Goal: Information Seeking & Learning: Learn about a topic

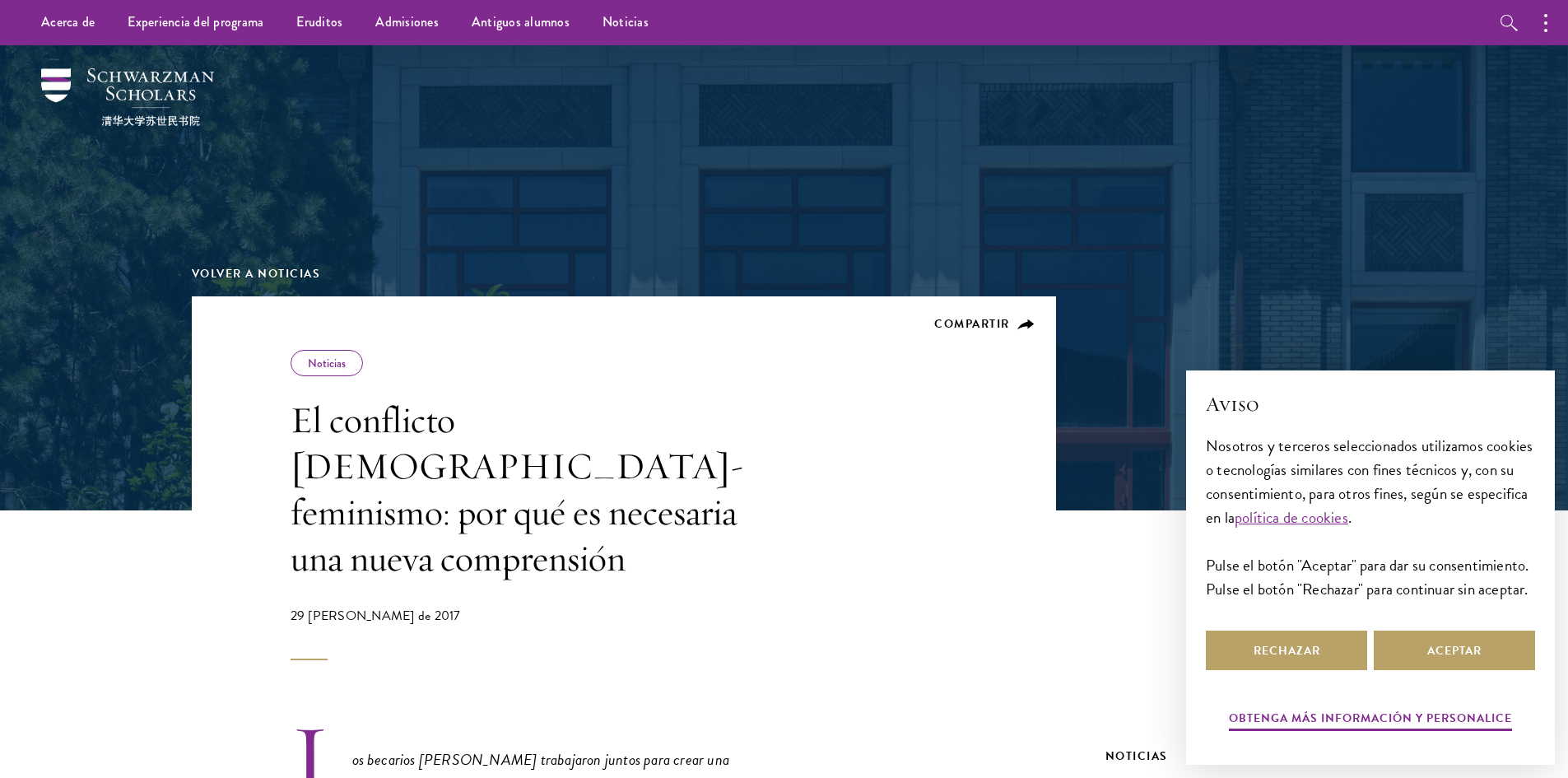
click at [501, 429] on font "El conflicto [DEMOGRAPHIC_DATA]-feminismo: por qué es necesaria una nueva compr…" at bounding box center [517, 489] width 453 height 185
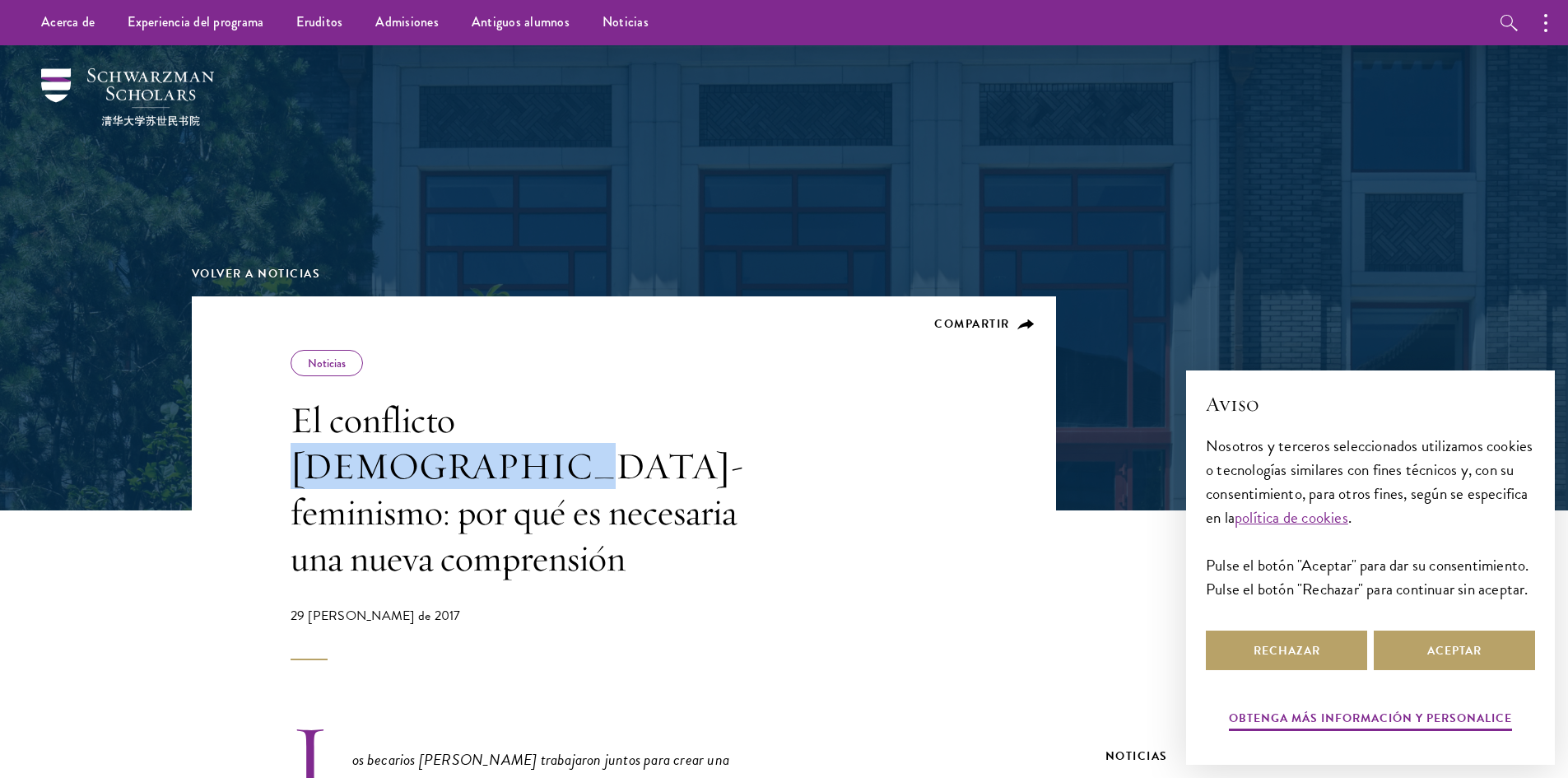
click at [501, 429] on font "El conflicto [DEMOGRAPHIC_DATA]-feminismo: por qué es necesaria una nueva compr…" at bounding box center [517, 489] width 453 height 185
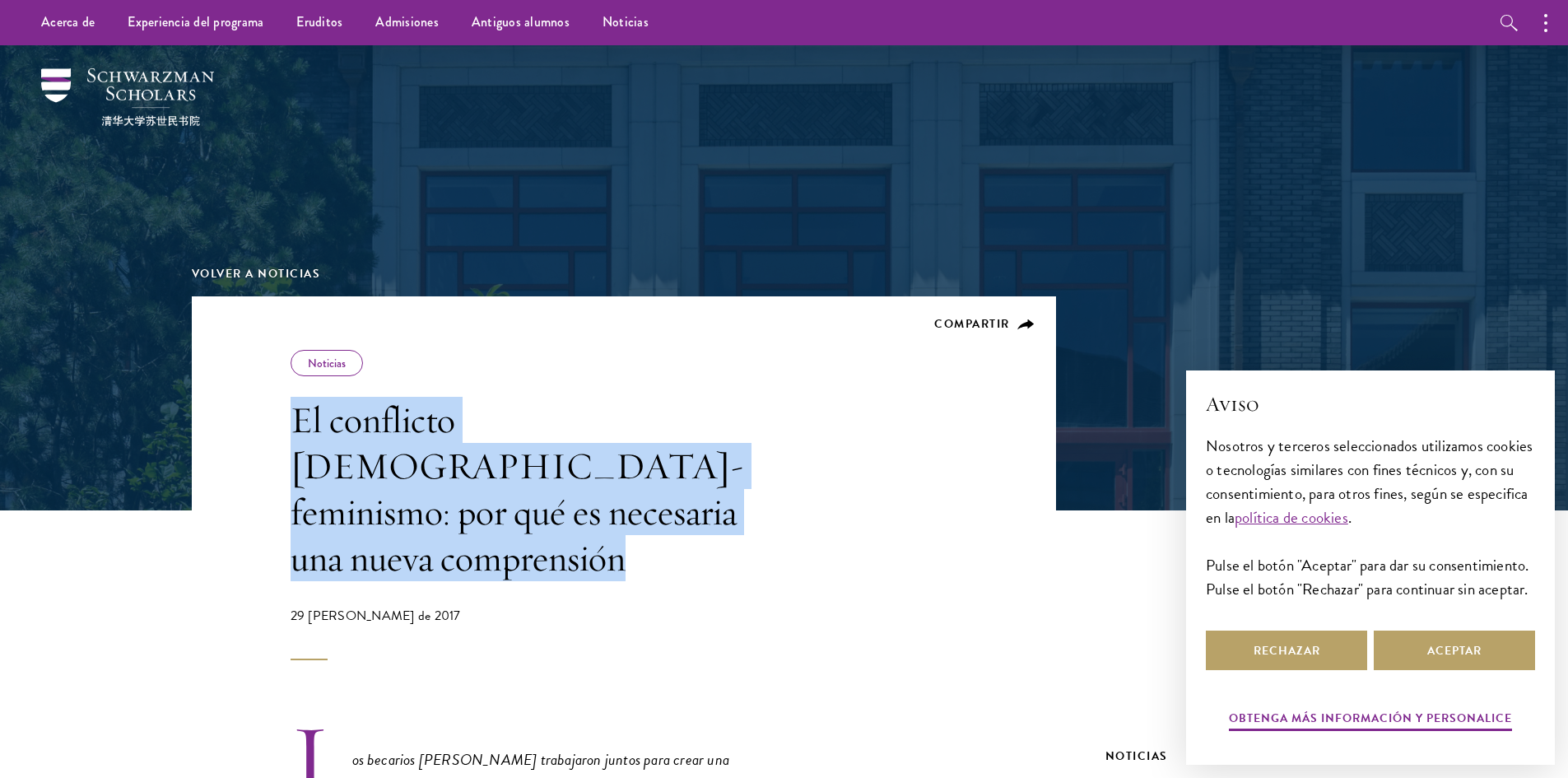
click at [501, 429] on font "El conflicto [DEMOGRAPHIC_DATA]-feminismo: por qué es necesaria una nueva compr…" at bounding box center [517, 489] width 453 height 185
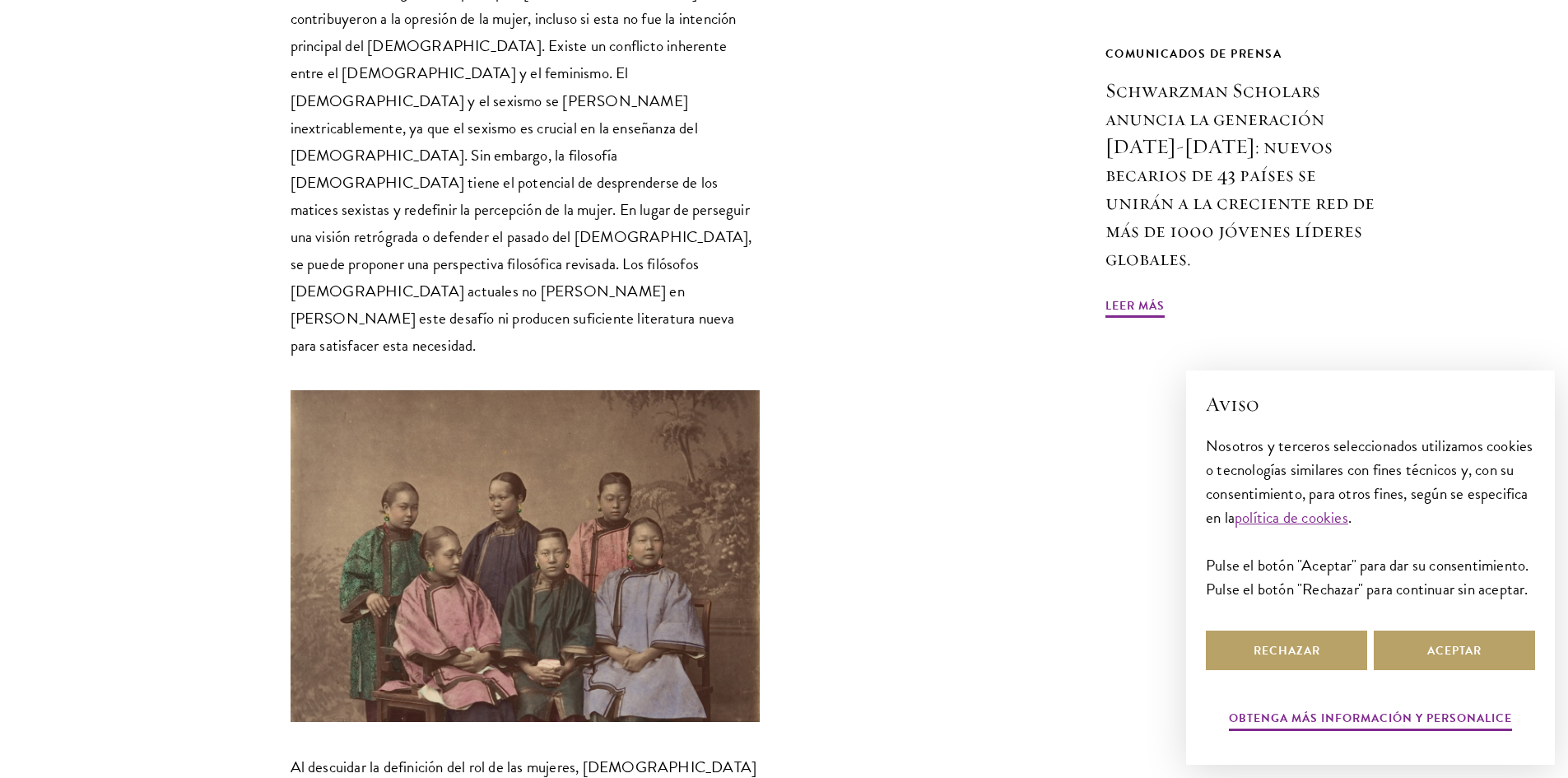
scroll to position [1729, 0]
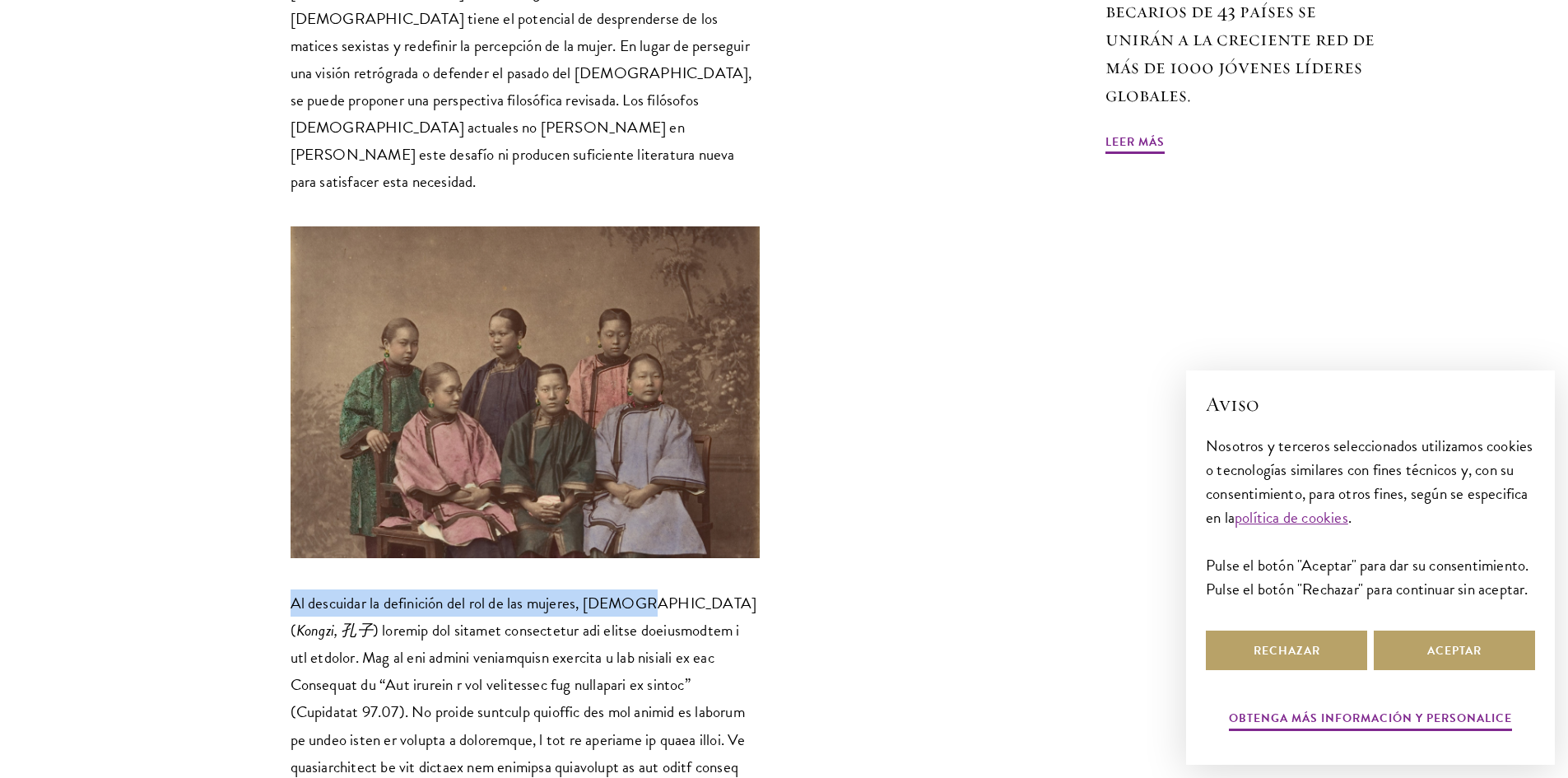
drag, startPoint x: 375, startPoint y: 441, endPoint x: 638, endPoint y: 425, distance: 263.5
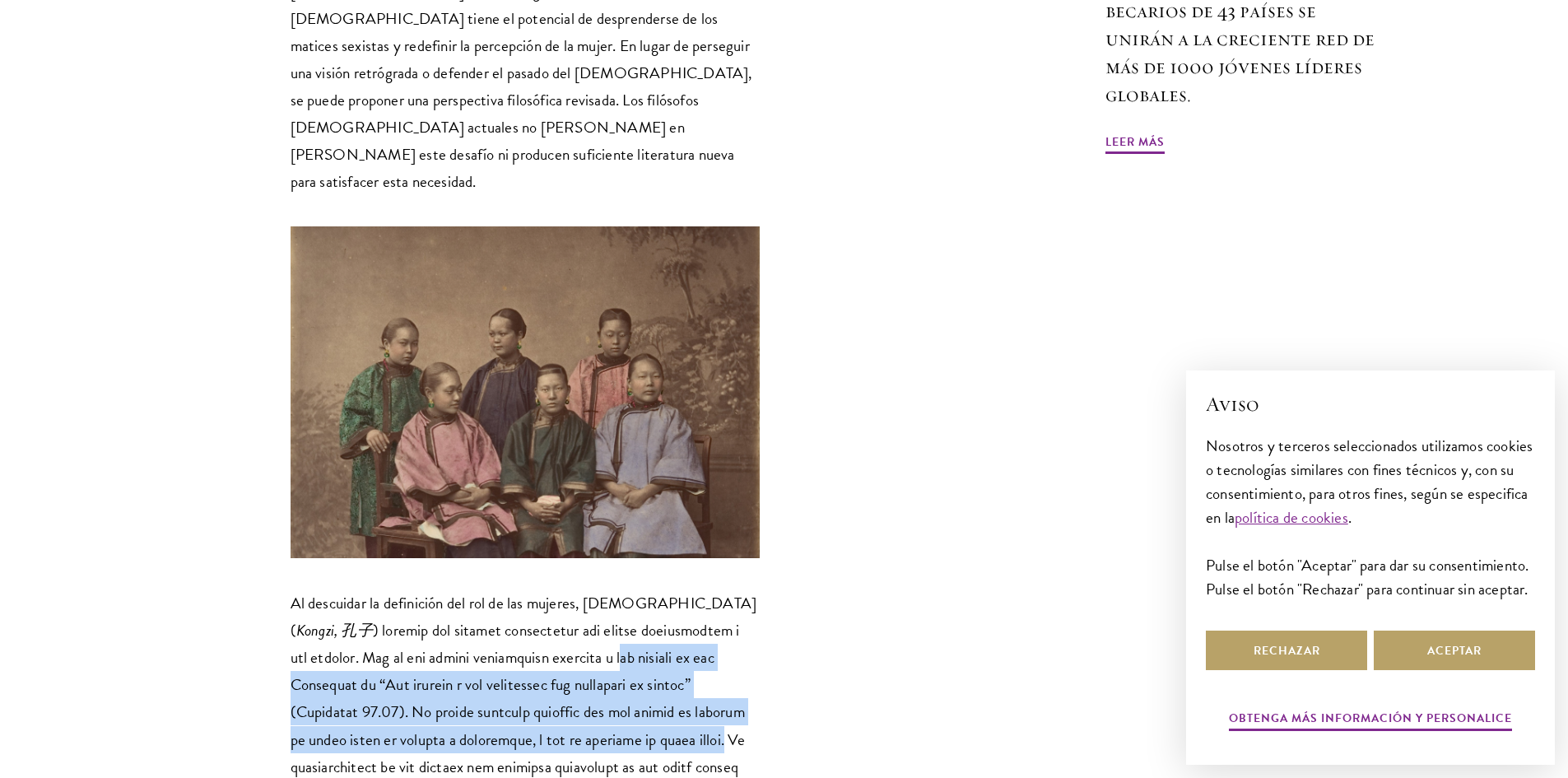
drag, startPoint x: 508, startPoint y: 478, endPoint x: 545, endPoint y: 559, distance: 89.1
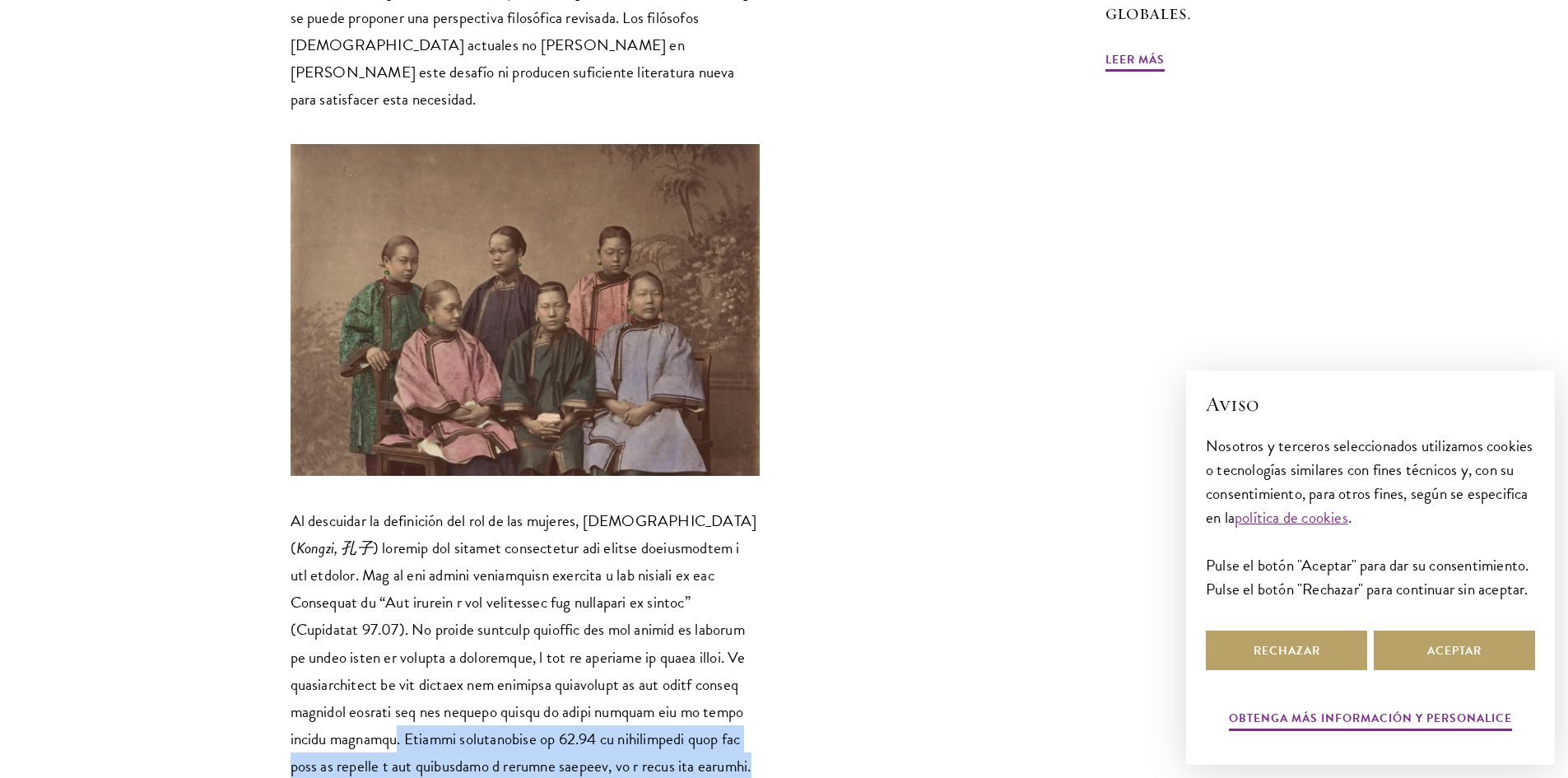
drag, startPoint x: 599, startPoint y: 530, endPoint x: 483, endPoint y: 577, distance: 125.2
click at [483, 577] on font at bounding box center [525, 739] width 469 height 405
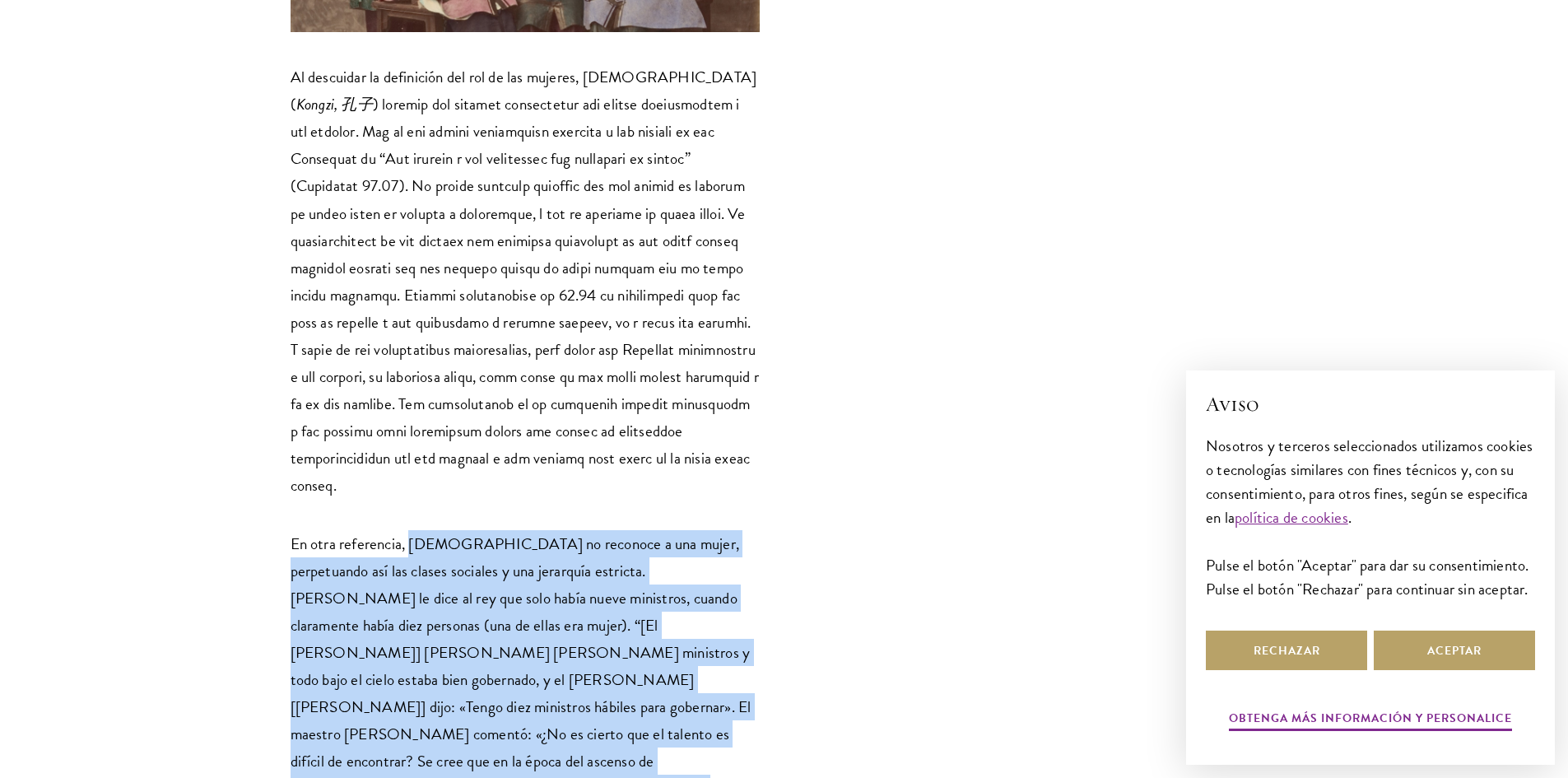
scroll to position [2306, 0]
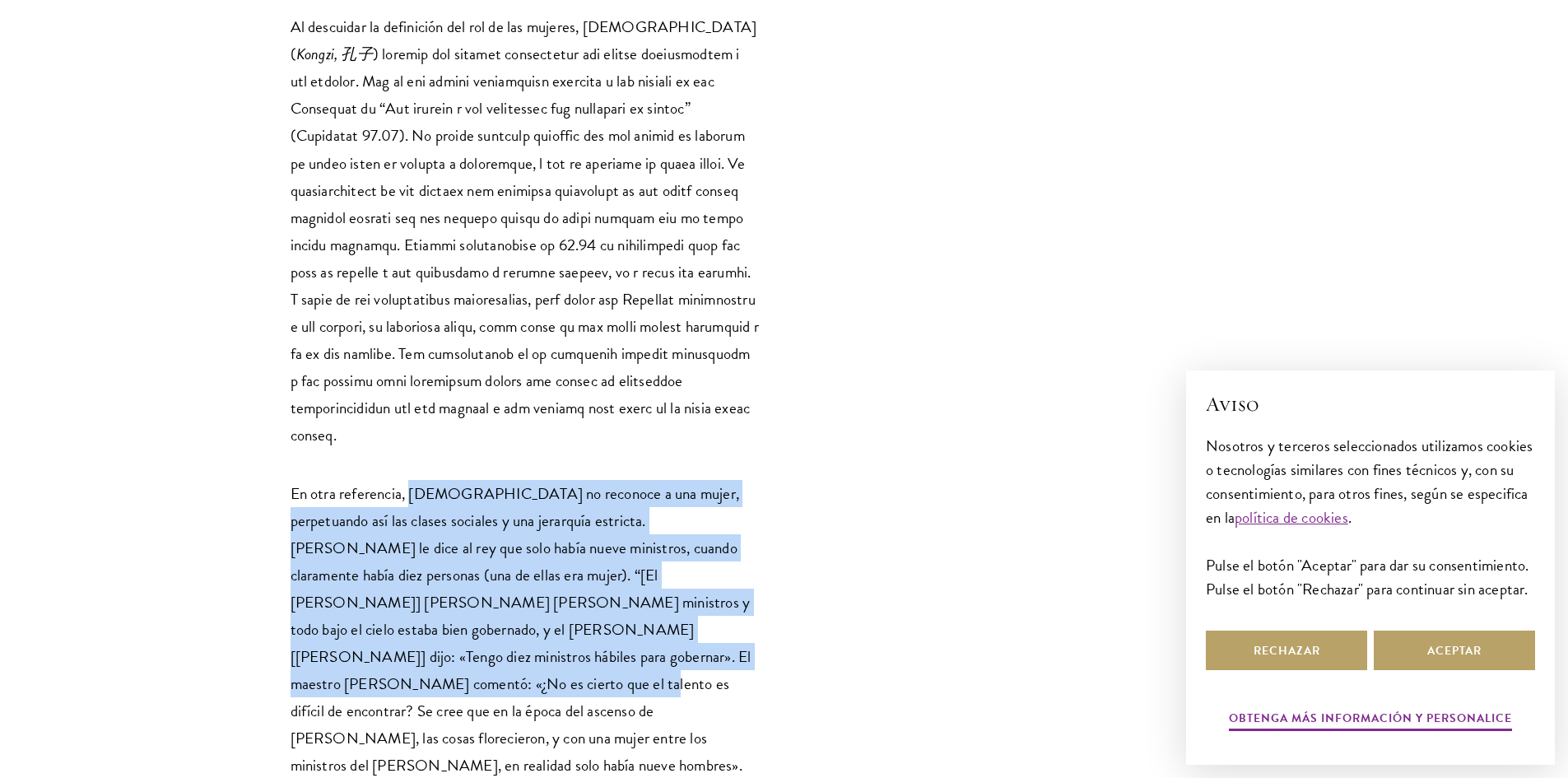
drag, startPoint x: 414, startPoint y: 441, endPoint x: 553, endPoint y: 451, distance: 139.4
click at [553, 481] on font "En otra referencia, [DEMOGRAPHIC_DATA] no reconoce a una mujer, perpetuando así…" at bounding box center [521, 629] width 461 height 296
click at [554, 481] on font "En otra referencia, [DEMOGRAPHIC_DATA] no reconoce a una mujer, perpetuando así…" at bounding box center [521, 629] width 461 height 296
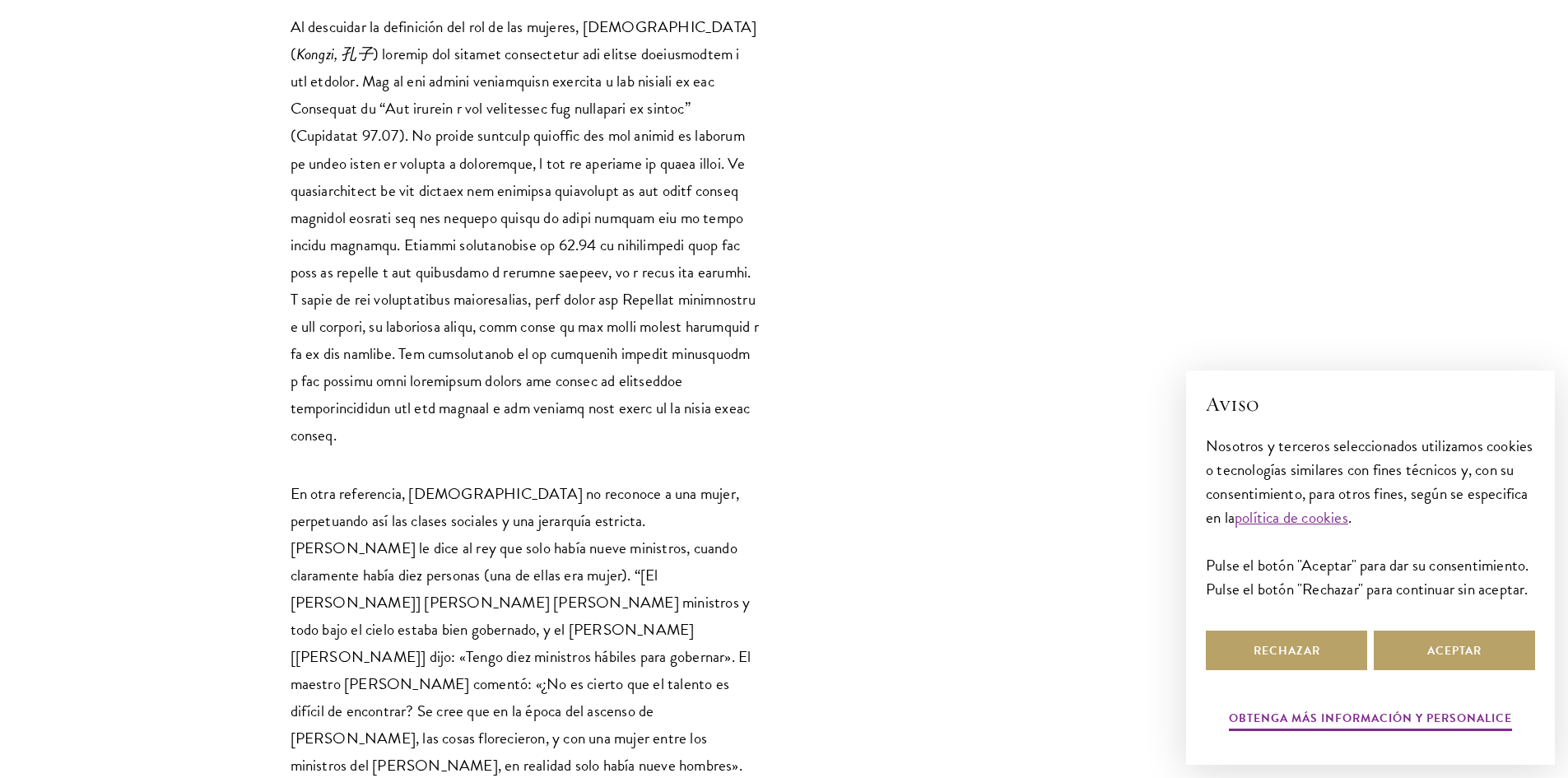
click at [436, 481] on font "En otra referencia, [DEMOGRAPHIC_DATA] no reconoce a una mujer, perpetuando así…" at bounding box center [521, 629] width 461 height 296
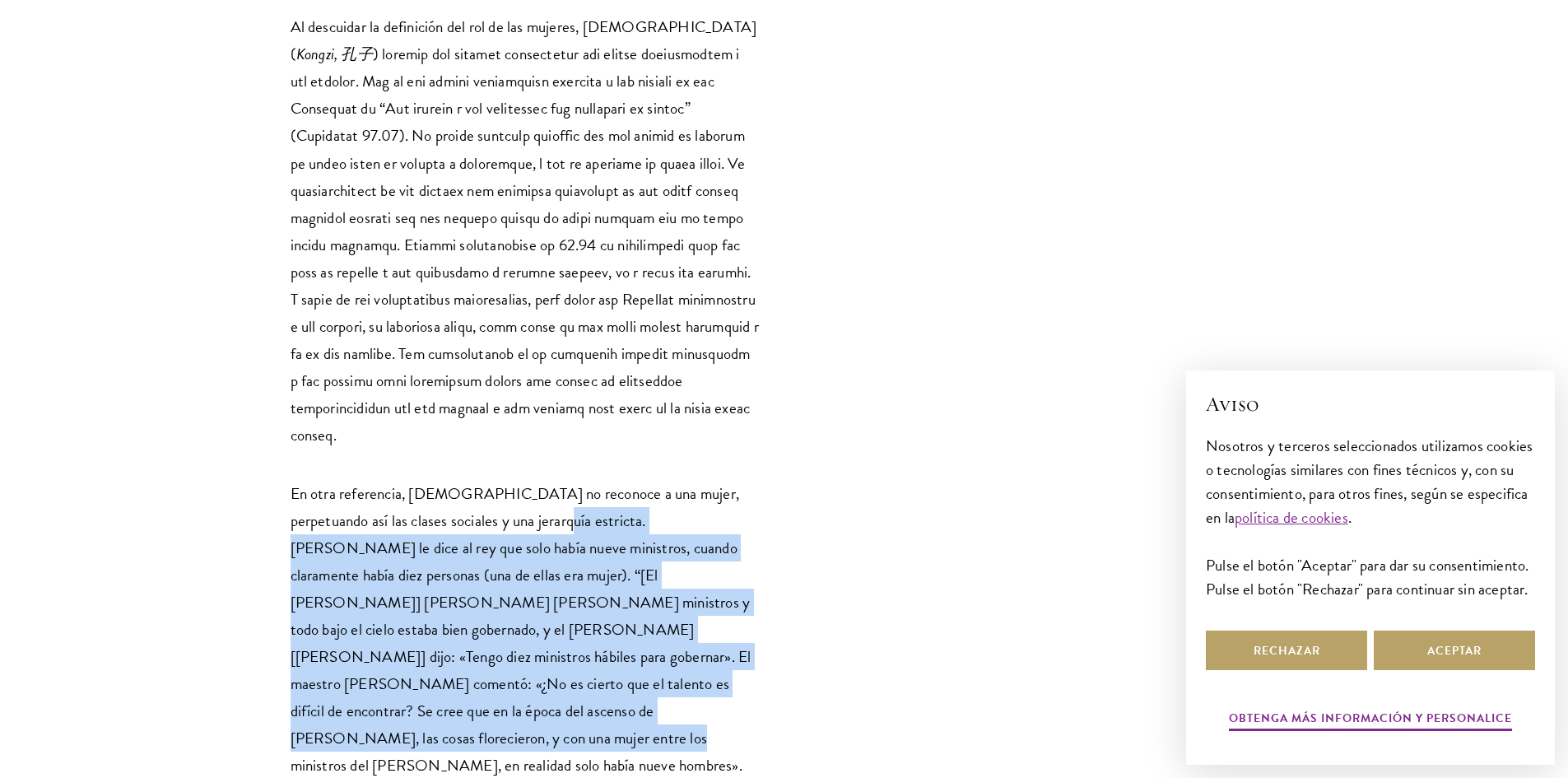
drag, startPoint x: 511, startPoint y: 306, endPoint x: 629, endPoint y: 492, distance: 220.3
click at [629, 492] on p "En otra referencia, [DEMOGRAPHIC_DATA] no reconoce a una mujer, perpetuando así…" at bounding box center [525, 630] width 469 height 299
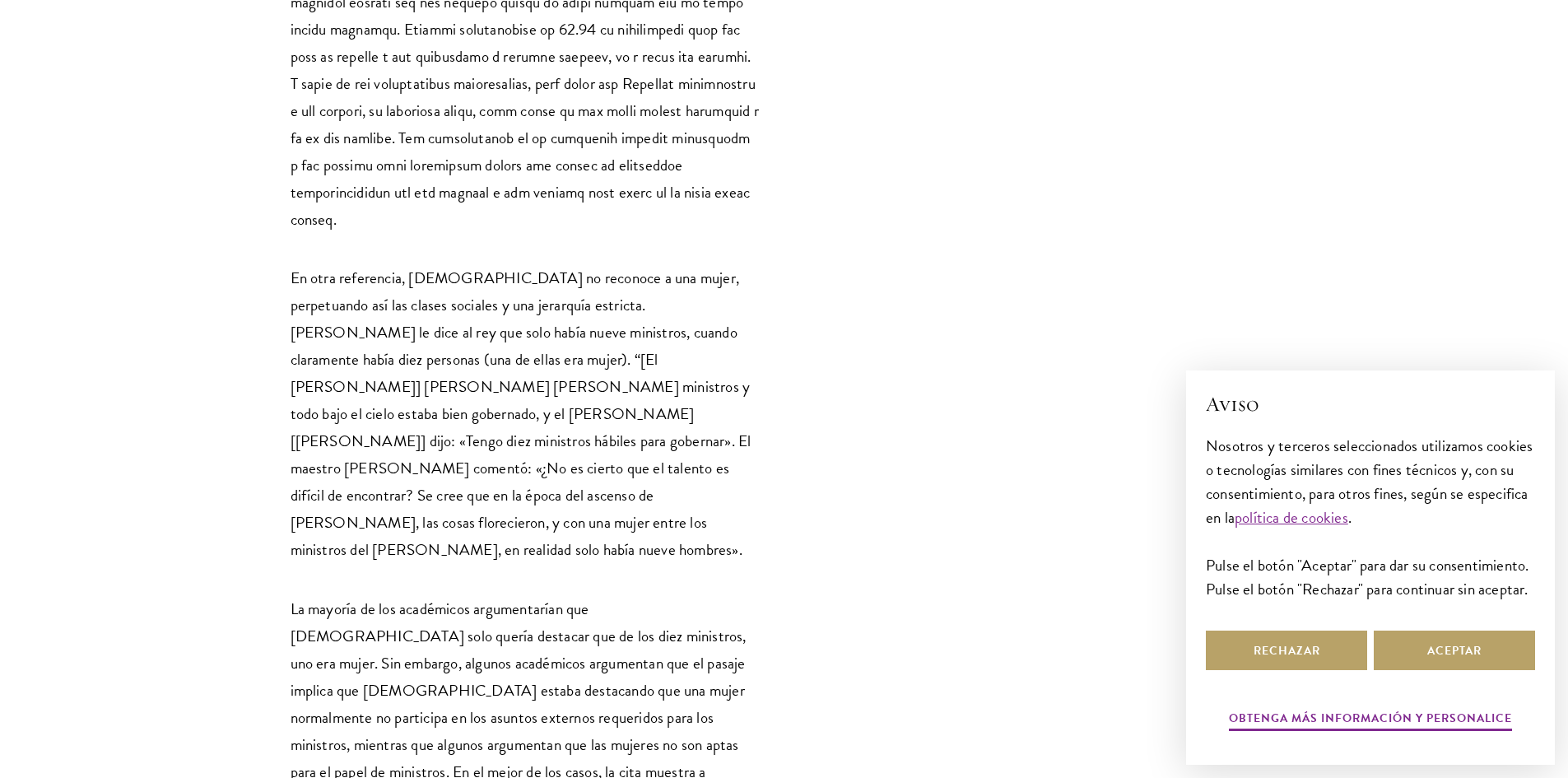
scroll to position [2553, 0]
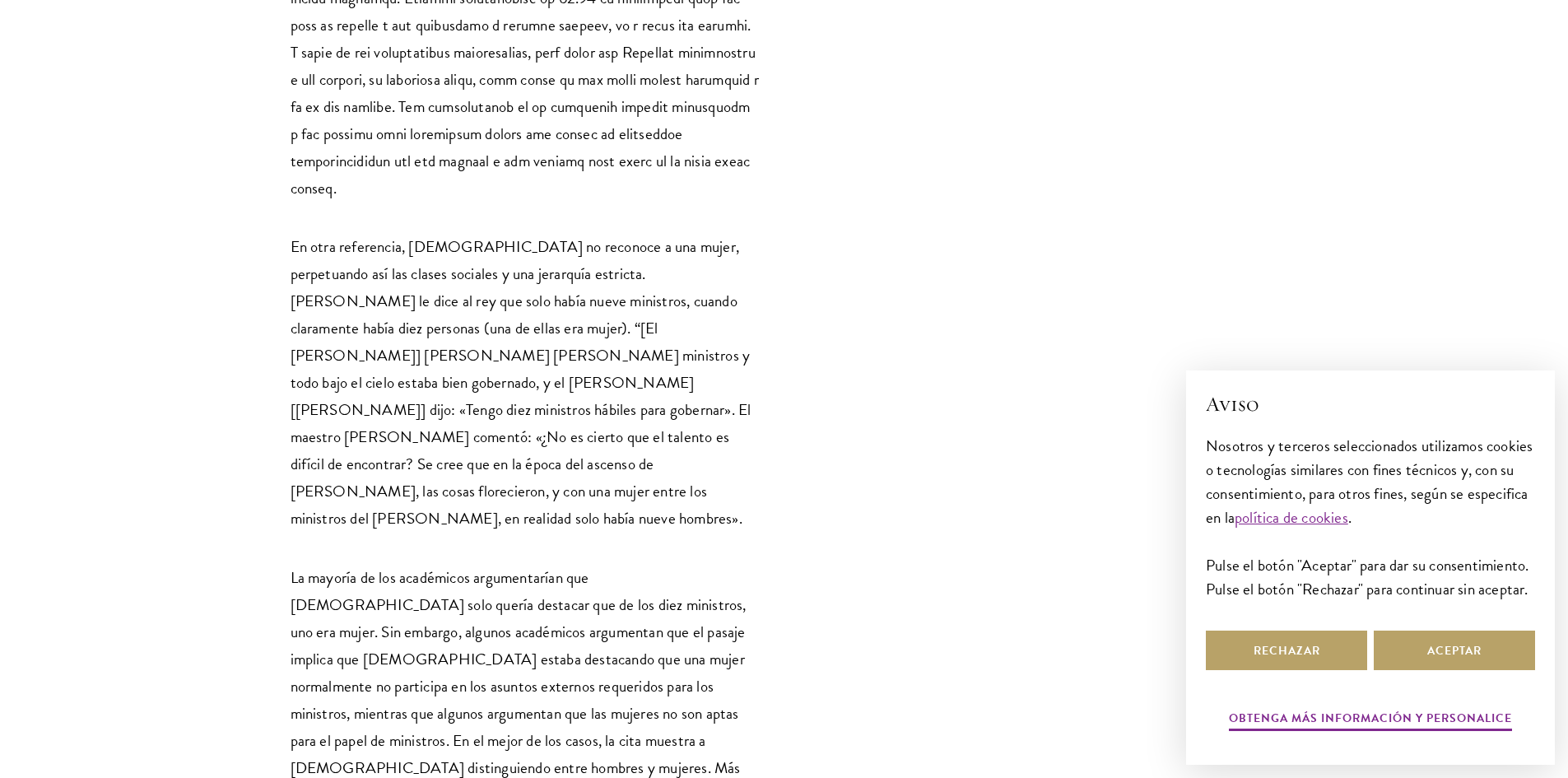
click at [554, 566] on font "La mayoría de los académicos argumentarían que [DEMOGRAPHIC_DATA] solo quería d…" at bounding box center [525, 768] width 468 height 405
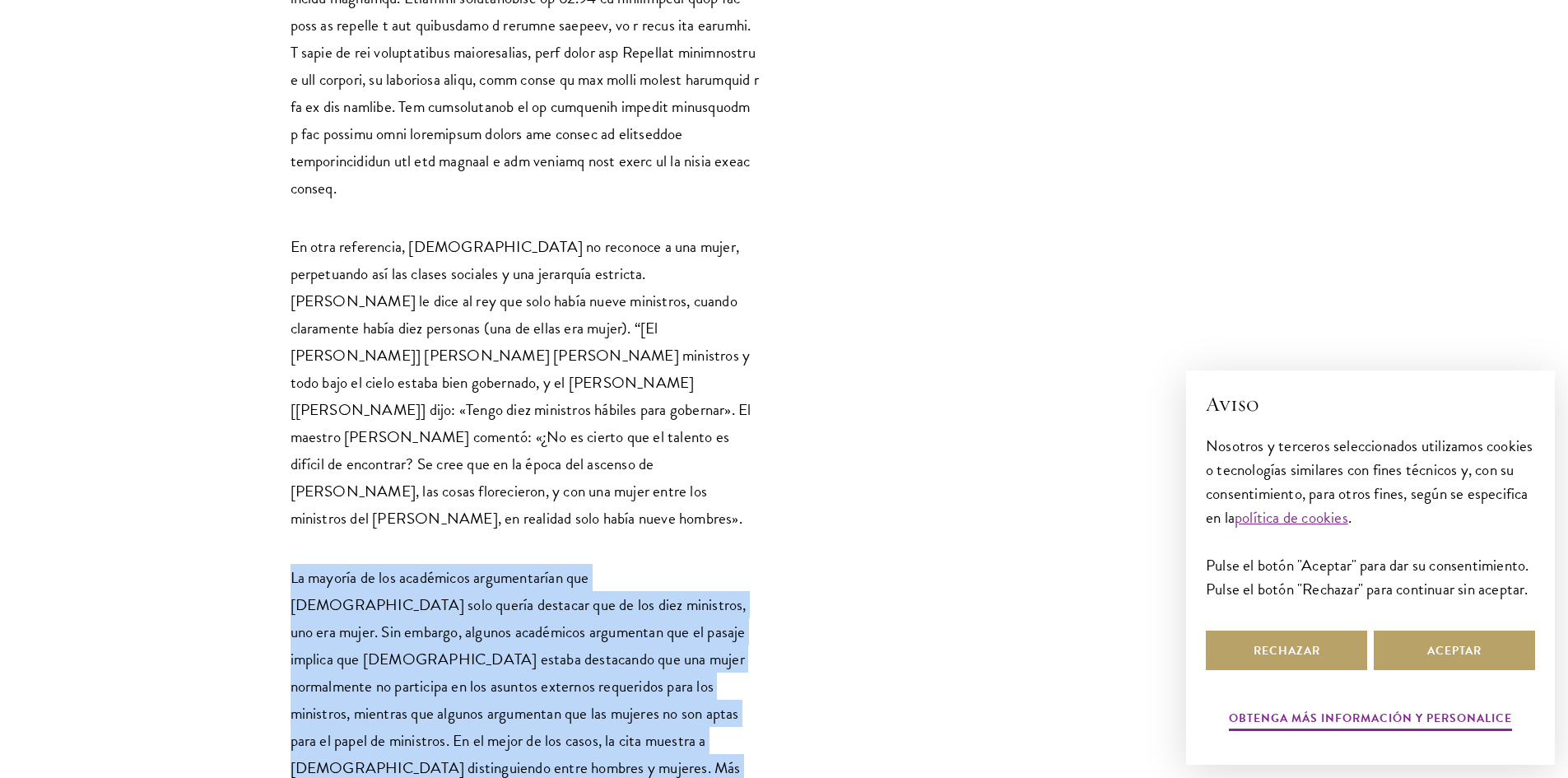
click at [554, 566] on font "La mayoría de los académicos argumentarían que [DEMOGRAPHIC_DATA] solo quería d…" at bounding box center [525, 768] width 468 height 405
click at [571, 566] on font "La mayoría de los académicos argumentarían que [DEMOGRAPHIC_DATA] solo quería d…" at bounding box center [525, 768] width 468 height 405
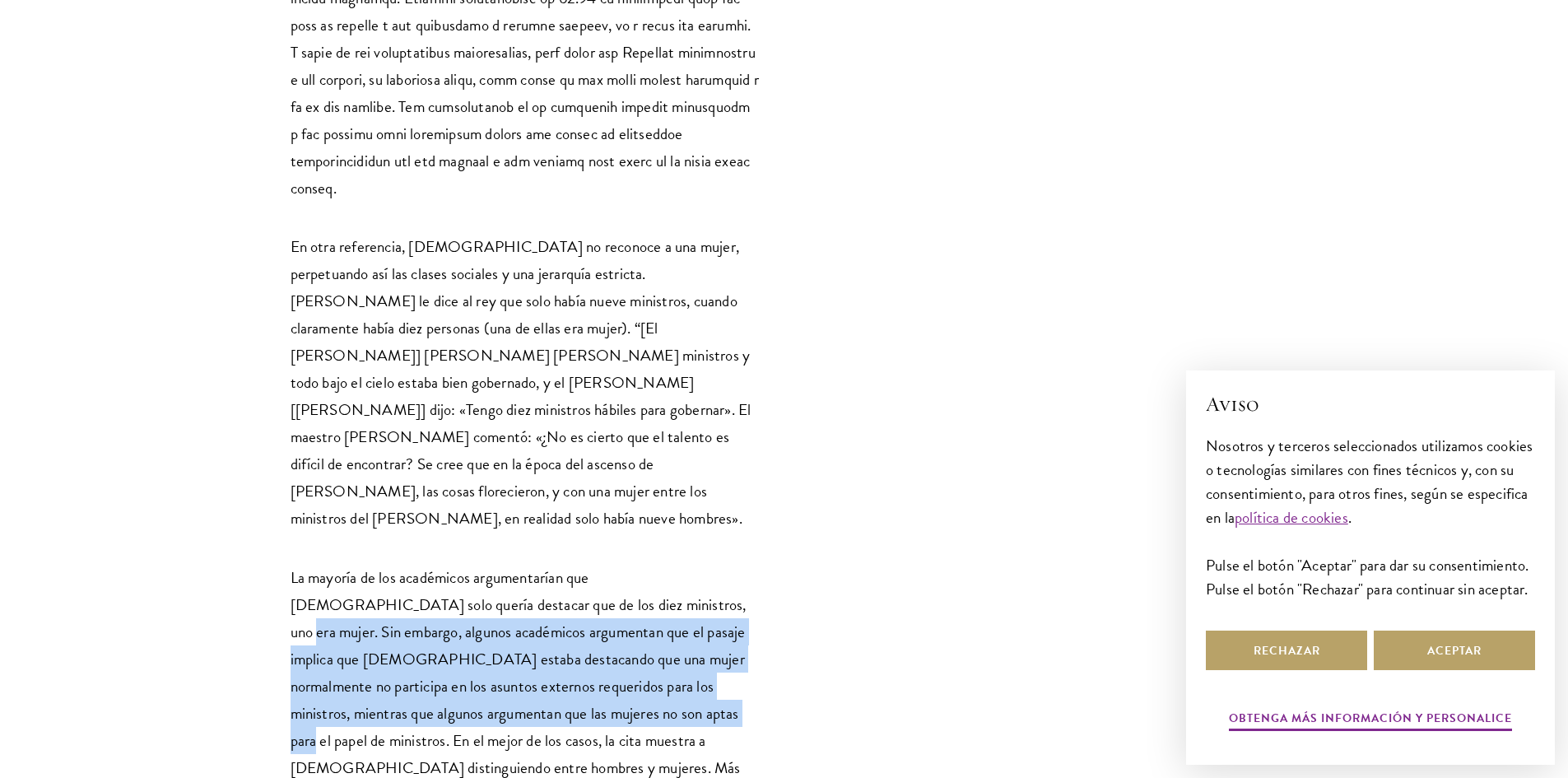
drag, startPoint x: 593, startPoint y: 344, endPoint x: 613, endPoint y: 455, distance: 112.8
click at [613, 566] on font "La mayoría de los académicos argumentarían que [DEMOGRAPHIC_DATA] solo quería d…" at bounding box center [525, 768] width 468 height 405
